Goal: Transaction & Acquisition: Purchase product/service

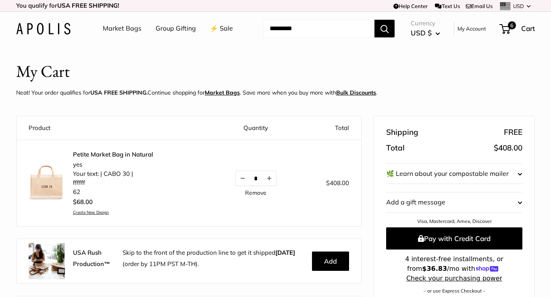
click at [125, 30] on link "Market Bags" at bounding box center [122, 29] width 39 height 12
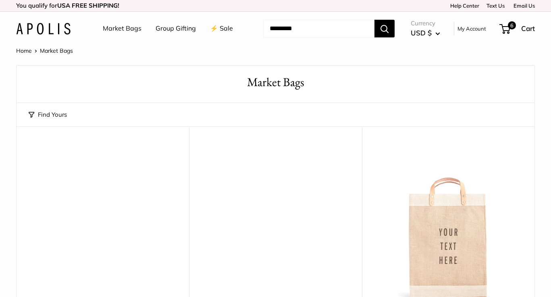
click at [173, 27] on link "Group Gifting" at bounding box center [175, 29] width 40 height 12
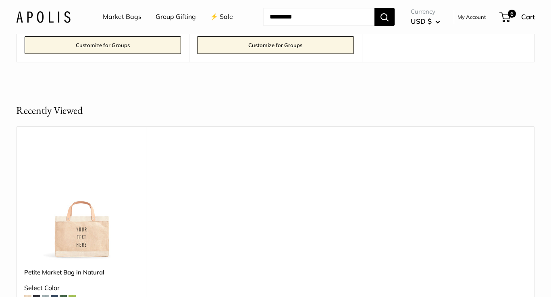
scroll to position [3378, 0]
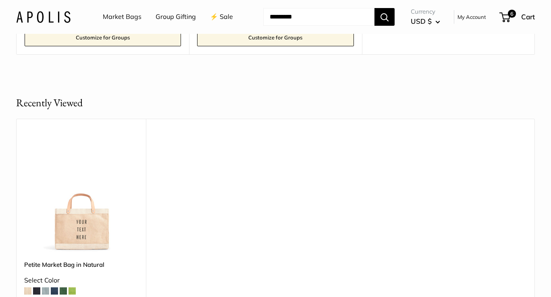
drag, startPoint x: 276, startPoint y: 167, endPoint x: 299, endPoint y: 21, distance: 148.0
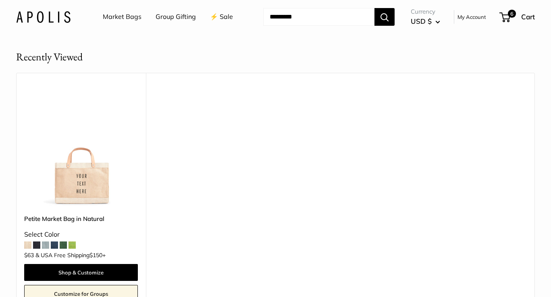
scroll to position [3439, 0]
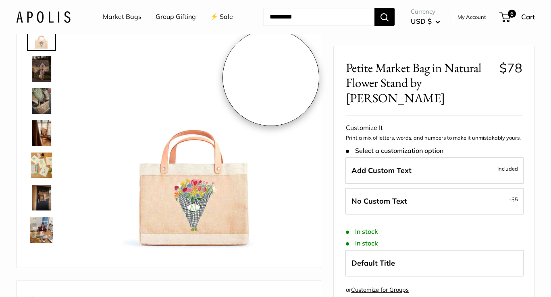
scroll to position [66, 0]
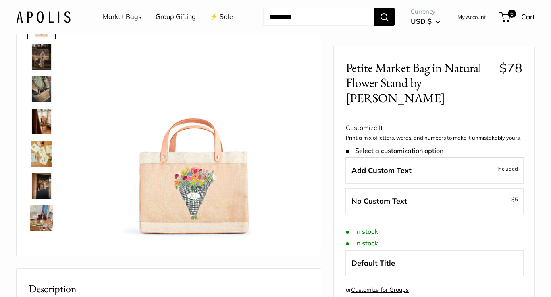
click at [40, 54] on img at bounding box center [42, 57] width 26 height 26
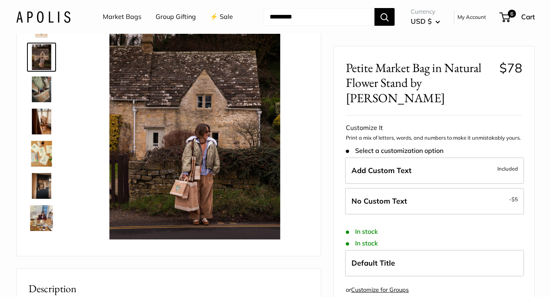
click at [38, 85] on img at bounding box center [42, 90] width 26 height 26
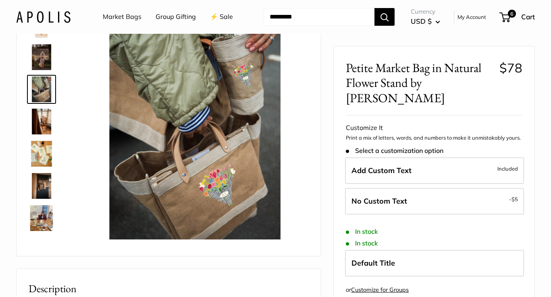
click at [39, 120] on img at bounding box center [42, 122] width 26 height 26
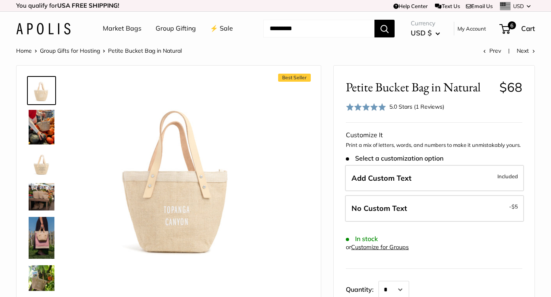
click at [38, 189] on img at bounding box center [42, 196] width 26 height 27
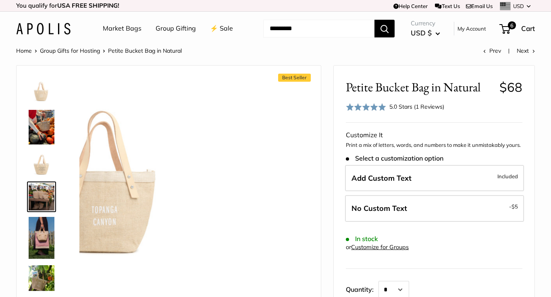
scroll to position [2, 0]
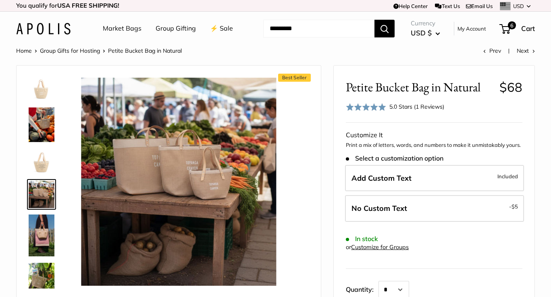
click at [39, 243] on img at bounding box center [42, 235] width 26 height 41
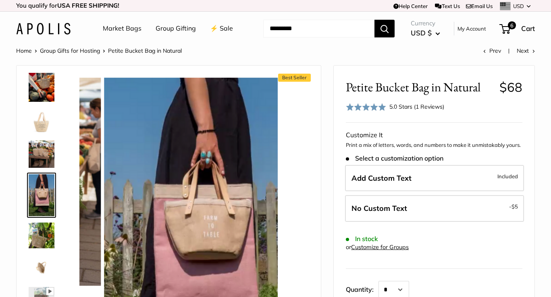
scroll to position [43, 0]
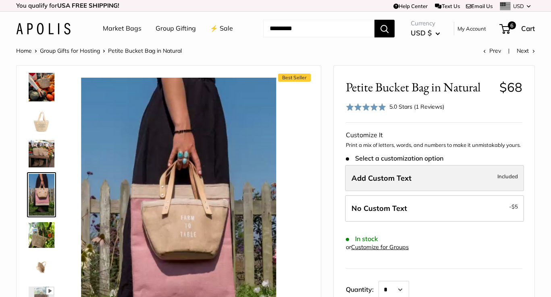
click at [402, 182] on span "Add Custom Text" at bounding box center [381, 178] width 60 height 9
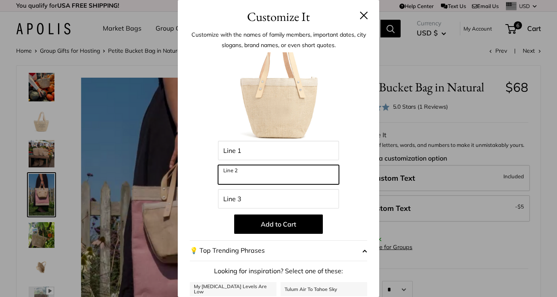
click at [255, 176] on input "Line 2" at bounding box center [278, 174] width 121 height 19
drag, startPoint x: 254, startPoint y: 180, endPoint x: 201, endPoint y: 175, distance: 53.5
click at [201, 175] on div "Enter 36 letters Line 1 ******* Line 2 Line 3 Add to Cart 💡 Top Trending Phrase…" at bounding box center [278, 216] width 177 height 328
click at [220, 180] on input "****" at bounding box center [278, 174] width 121 height 19
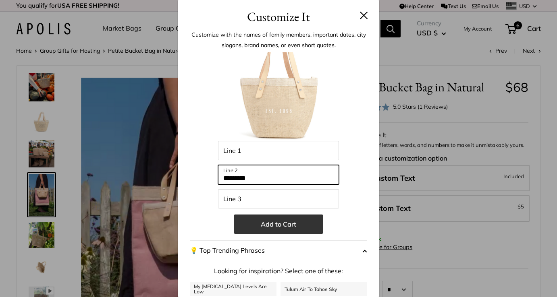
type input "*********"
click at [269, 223] on button "Add to Cart" at bounding box center [278, 224] width 89 height 19
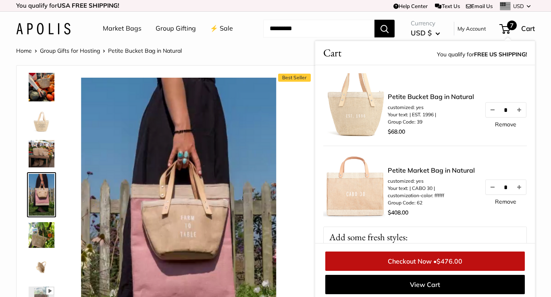
click at [505, 27] on span "7" at bounding box center [504, 29] width 11 height 10
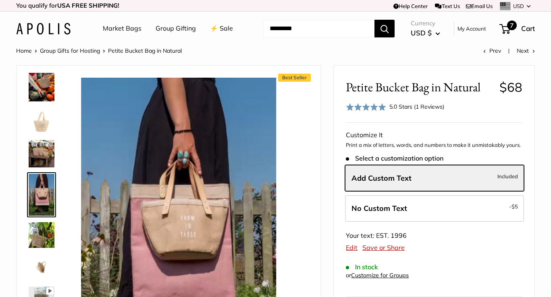
scroll to position [3, 0]
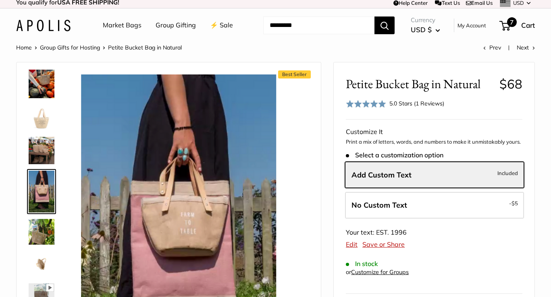
click at [507, 25] on span "7" at bounding box center [504, 26] width 11 height 10
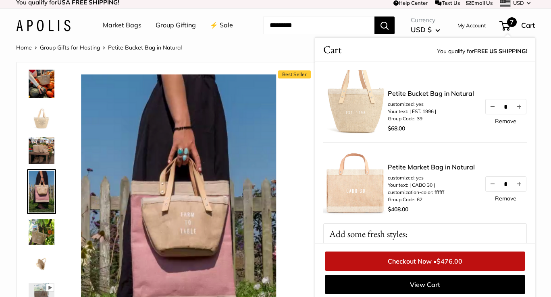
click at [504, 196] on link "Remove" at bounding box center [505, 199] width 21 height 6
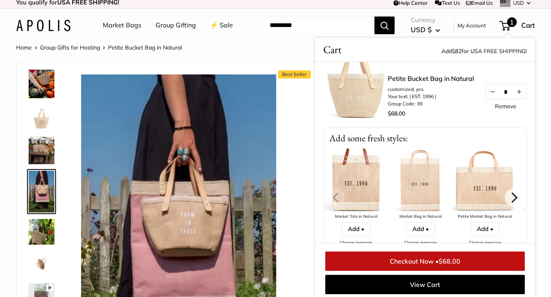
scroll to position [52, 0]
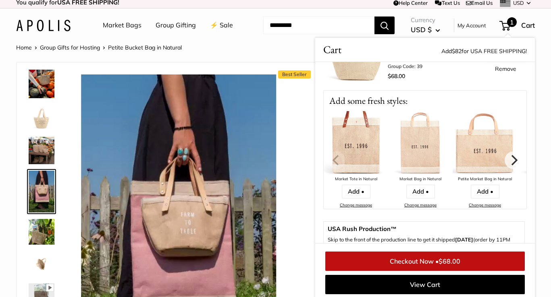
click at [483, 157] on img at bounding box center [484, 143] width 64 height 64
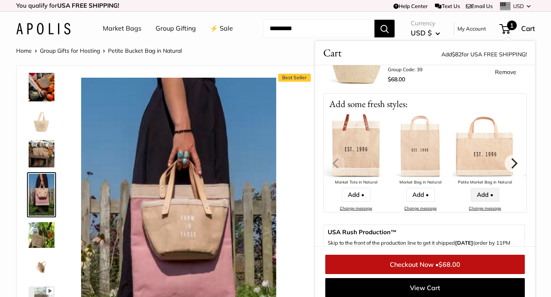
click at [483, 195] on link "Add •" at bounding box center [484, 195] width 29 height 14
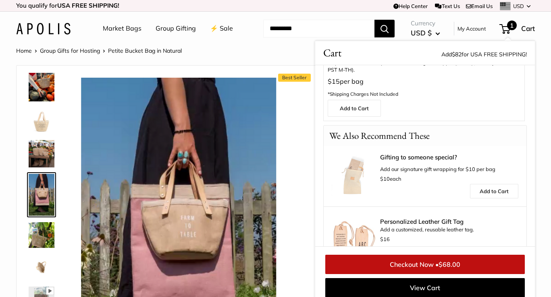
scroll to position [262, 0]
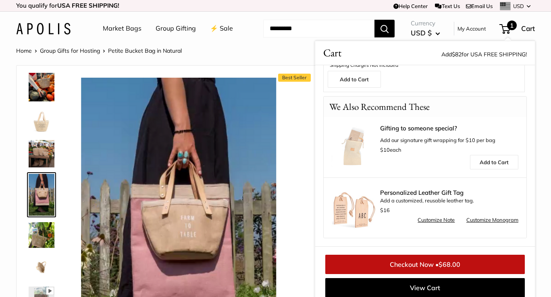
click at [346, 145] on img at bounding box center [353, 147] width 44 height 44
click at [357, 142] on img at bounding box center [353, 147] width 44 height 44
click at [394, 140] on div "Gifting to someone special? Add our signature gift wrapping for $10 per bag $10…" at bounding box center [449, 140] width 138 height 30
click at [354, 148] on img at bounding box center [353, 147] width 44 height 44
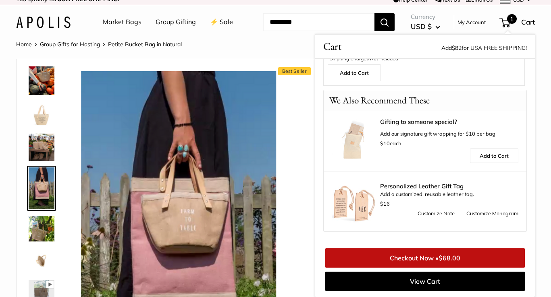
click at [160, 27] on link "Group Gifting" at bounding box center [175, 22] width 40 height 12
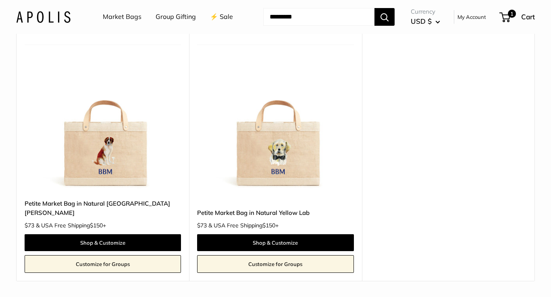
scroll to position [3176, 0]
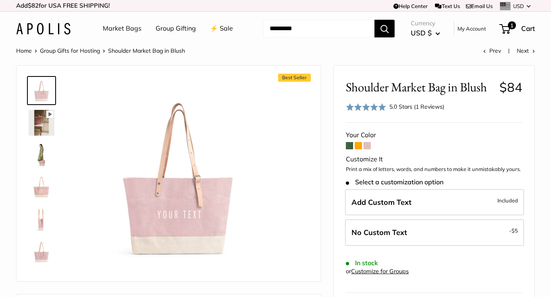
click at [112, 28] on link "Market Bags" at bounding box center [122, 29] width 39 height 12
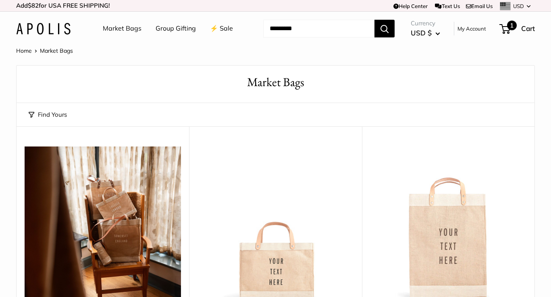
click at [509, 32] on span "1" at bounding box center [504, 29] width 11 height 10
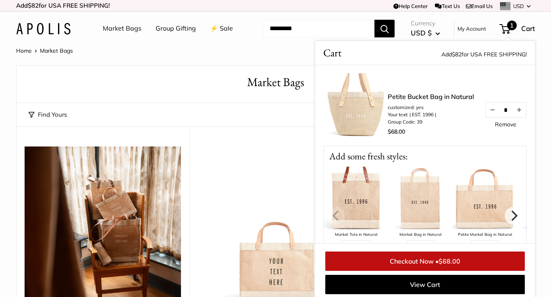
click at [497, 122] on link "Remove" at bounding box center [505, 125] width 21 height 6
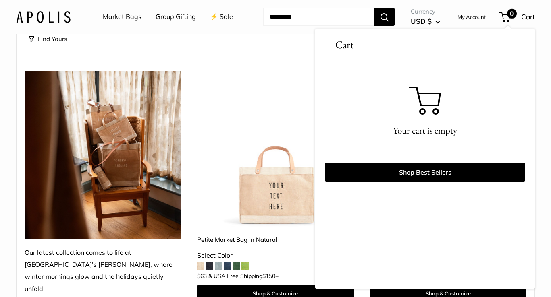
scroll to position [87, 0]
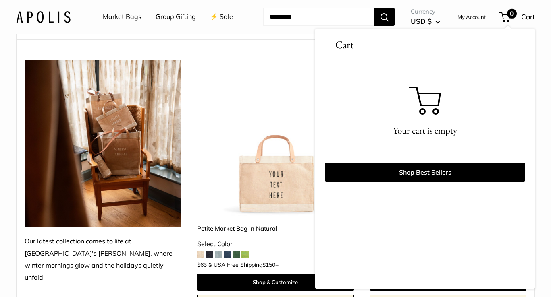
click at [0, 0] on img at bounding box center [0, 0] width 0 height 0
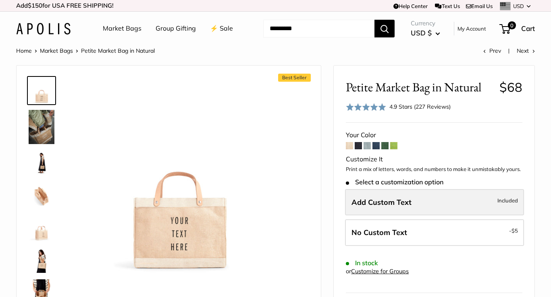
click at [392, 204] on span "Add Custom Text" at bounding box center [381, 202] width 60 height 9
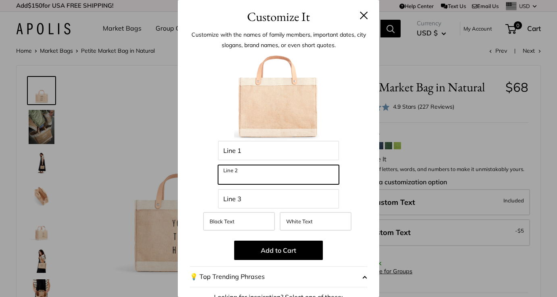
click at [270, 180] on input "Line 2" at bounding box center [278, 174] width 121 height 19
type input "*********"
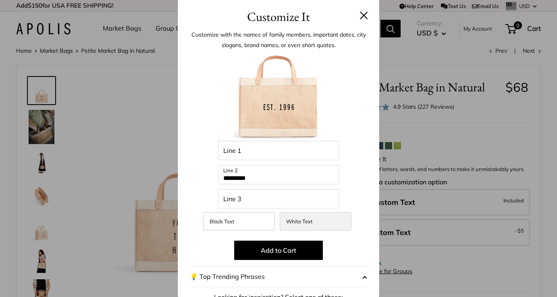
click at [297, 219] on span "White Text" at bounding box center [299, 221] width 27 height 6
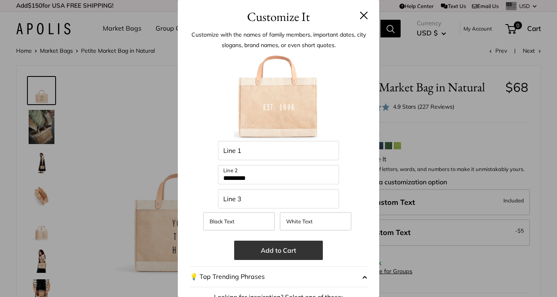
click at [275, 255] on button "Add to Cart" at bounding box center [278, 250] width 89 height 19
